Goal: Information Seeking & Learning: Check status

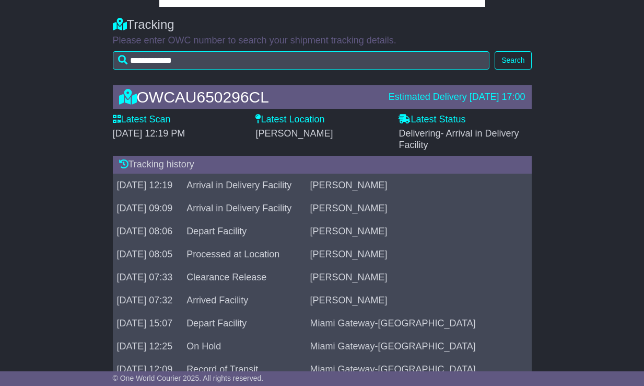
scroll to position [67, 0]
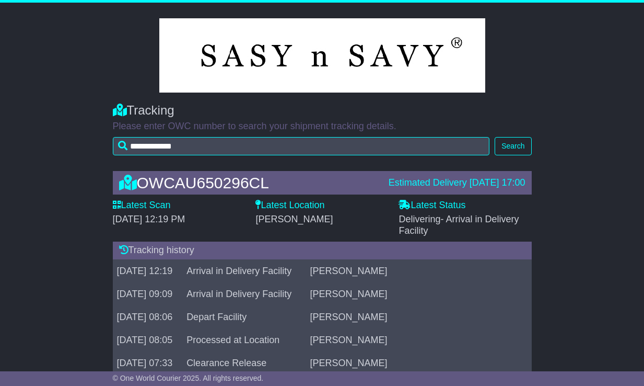
click at [126, 253] on icon at bounding box center [123, 248] width 9 height 9
click at [169, 252] on div "Tracking history" at bounding box center [322, 250] width 419 height 18
